Goal: Understand process/instructions: Learn how to perform a task or action

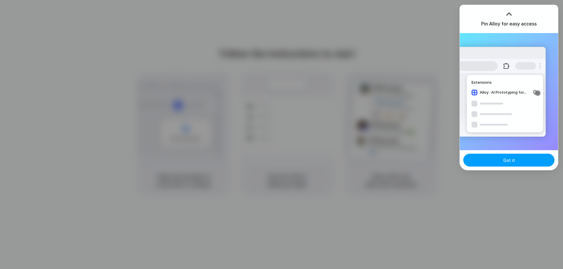
click at [508, 161] on span "Got it" at bounding box center [509, 160] width 12 height 6
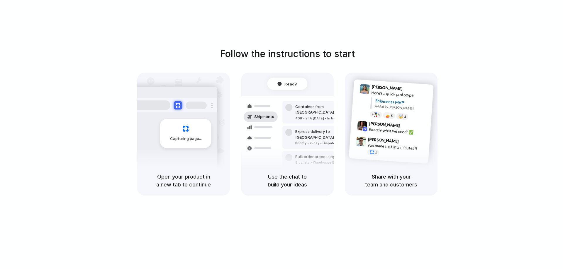
click at [372, 19] on div "Follow the instructions to start Capturing page Open your product in a new tab …" at bounding box center [287, 140] width 574 height 281
